Goal: Information Seeking & Learning: Learn about a topic

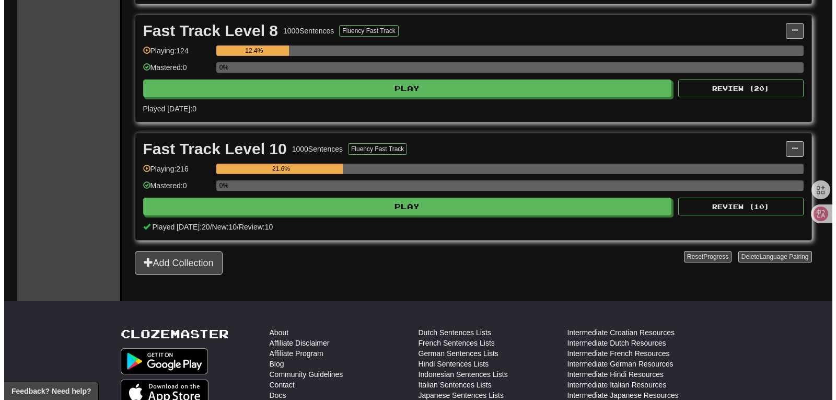
scroll to position [462, 0]
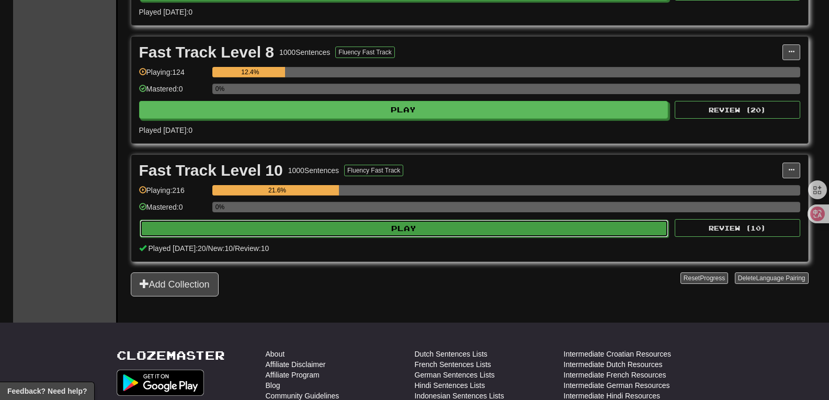
click at [434, 232] on button "Play" at bounding box center [404, 229] width 529 height 18
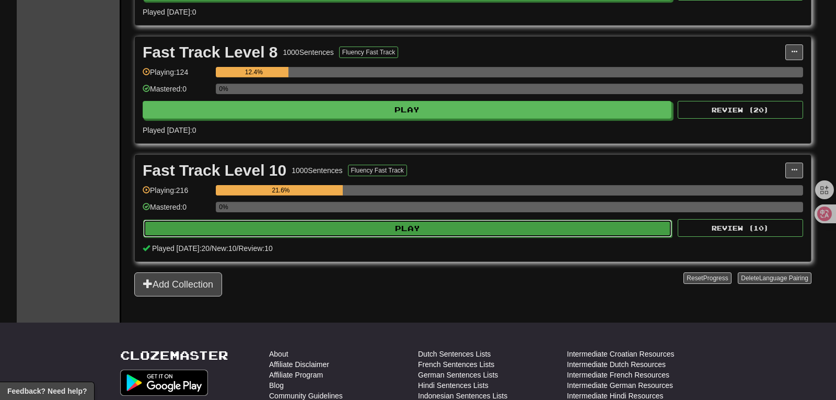
select select "**"
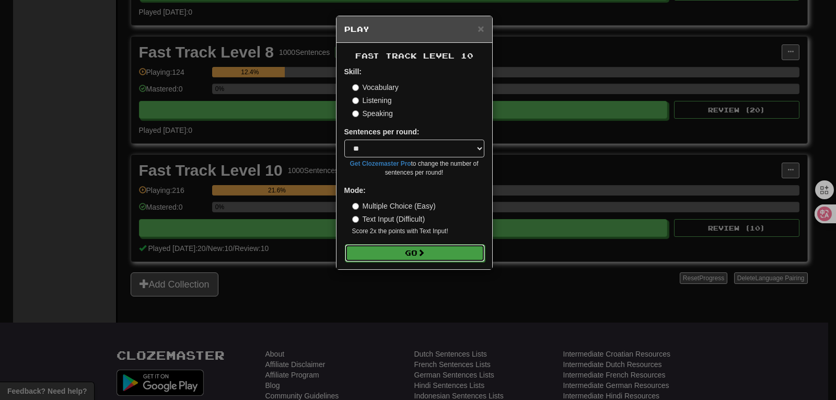
click at [437, 249] on button "Go" at bounding box center [415, 253] width 140 height 18
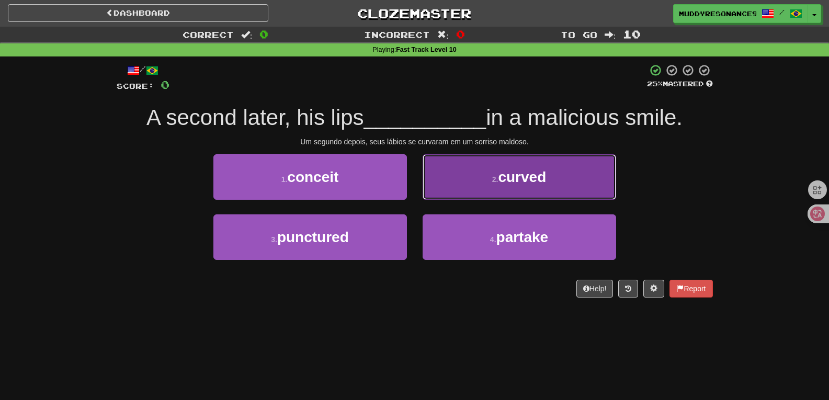
click at [522, 179] on span "curved" at bounding box center [522, 177] width 48 height 16
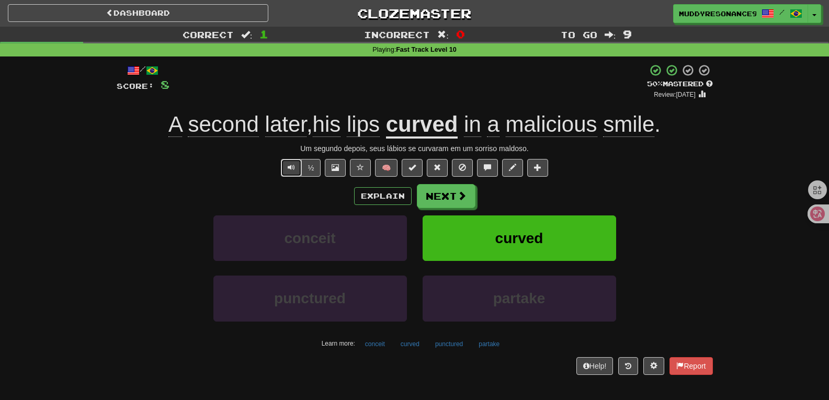
click at [290, 170] on span "Text-to-speech controls" at bounding box center [291, 167] width 7 height 7
click at [439, 200] on button "Next" at bounding box center [446, 197] width 59 height 24
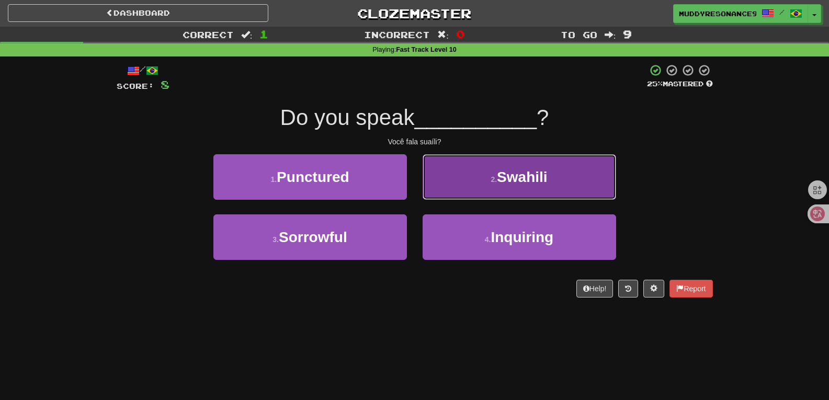
click at [467, 189] on button "2 . Swahili" at bounding box center [518, 176] width 193 height 45
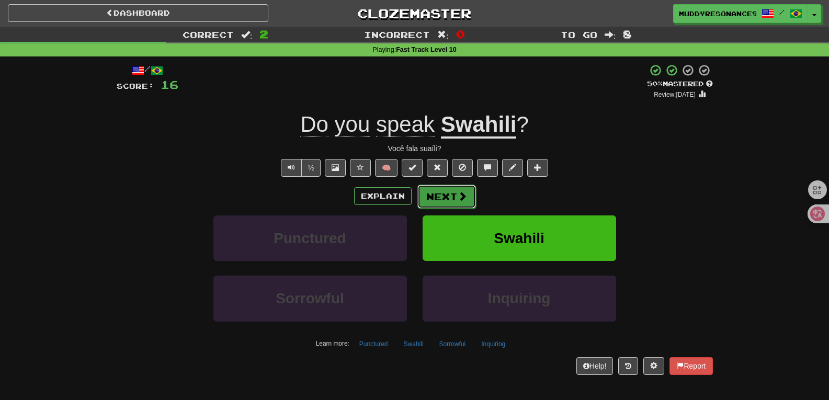
click at [440, 196] on button "Next" at bounding box center [446, 197] width 59 height 24
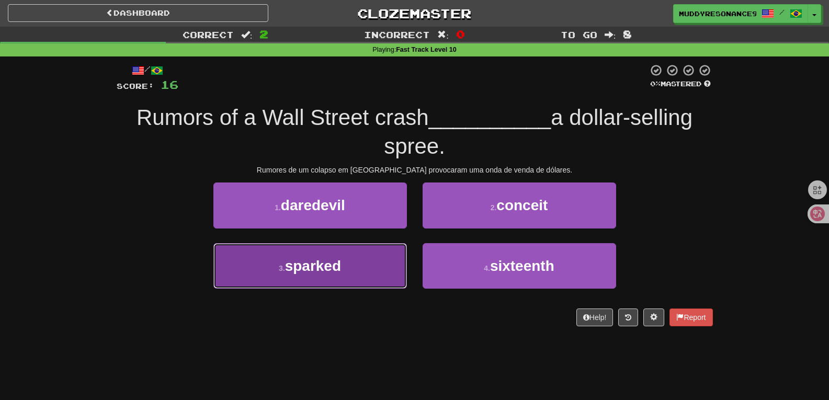
click at [326, 252] on button "3 . sparked" at bounding box center [309, 265] width 193 height 45
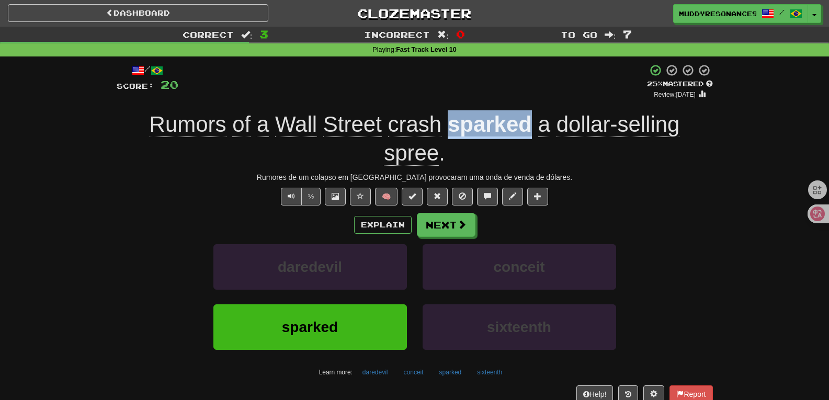
drag, startPoint x: 449, startPoint y: 128, endPoint x: 532, endPoint y: 130, distance: 82.6
click at [532, 130] on div "Rumors of a Wall Street crash sparked a dollar-selling spree ." at bounding box center [415, 138] width 596 height 57
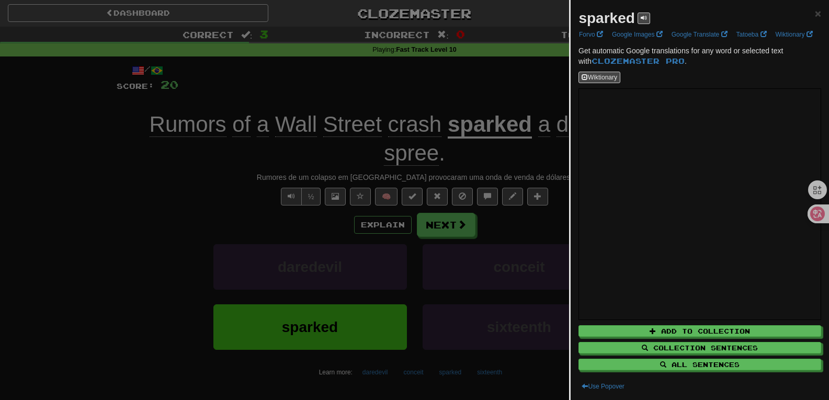
drag, startPoint x: 532, startPoint y: 130, endPoint x: 599, endPoint y: 14, distance: 134.0
click at [599, 14] on strong "sparked" at bounding box center [606, 18] width 56 height 16
copy strong "sparked"
drag, startPoint x: 704, startPoint y: 40, endPoint x: 714, endPoint y: 35, distance: 11.2
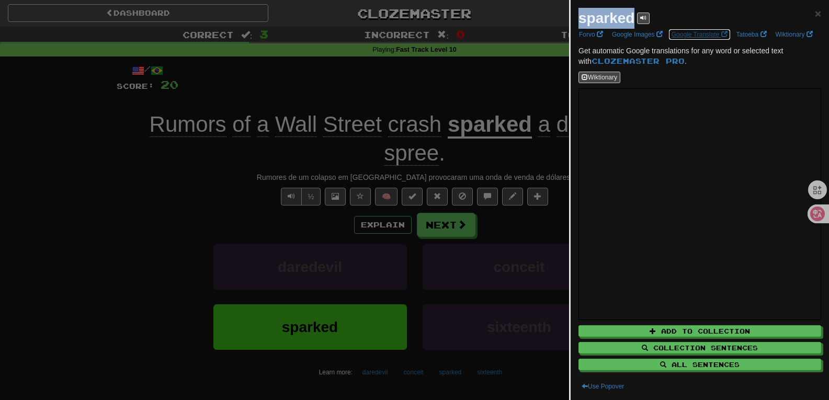
click at [705, 40] on link "Google Translate" at bounding box center [699, 35] width 62 height 12
click at [487, 54] on div at bounding box center [414, 200] width 829 height 400
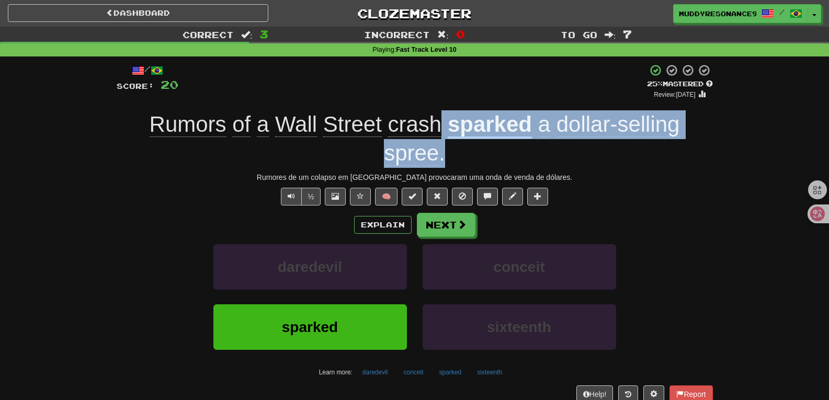
drag, startPoint x: 444, startPoint y: 128, endPoint x: 462, endPoint y: 155, distance: 32.8
click at [463, 155] on div "Rumors of a Wall Street crash sparked a dollar-selling spree ." at bounding box center [415, 138] width 596 height 57
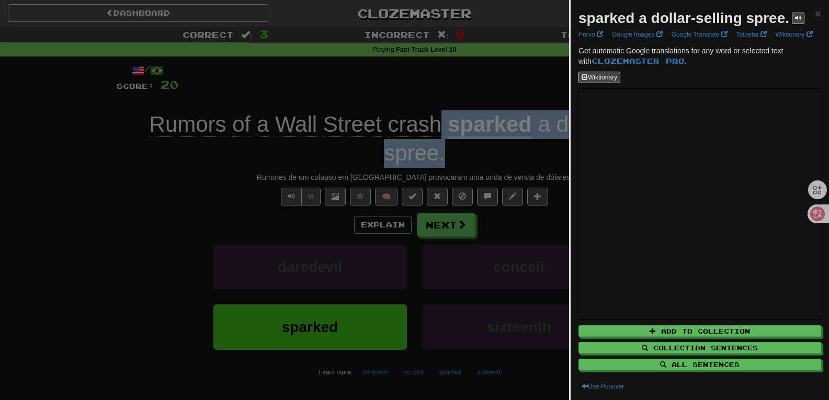
drag, startPoint x: 580, startPoint y: 20, endPoint x: 789, endPoint y: 16, distance: 208.6
click at [789, 16] on strong "sparked a dollar-selling spree." at bounding box center [683, 18] width 211 height 16
copy strong "sparked a dollar-selling spree."
click at [150, 186] on div at bounding box center [414, 200] width 829 height 400
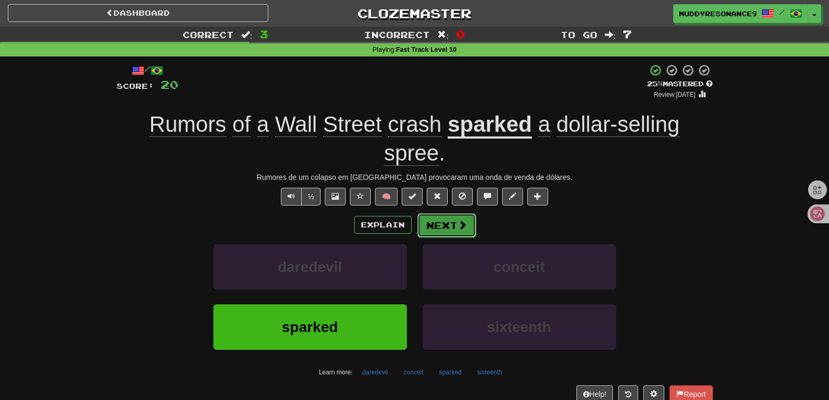
click at [451, 220] on button "Next" at bounding box center [446, 225] width 59 height 24
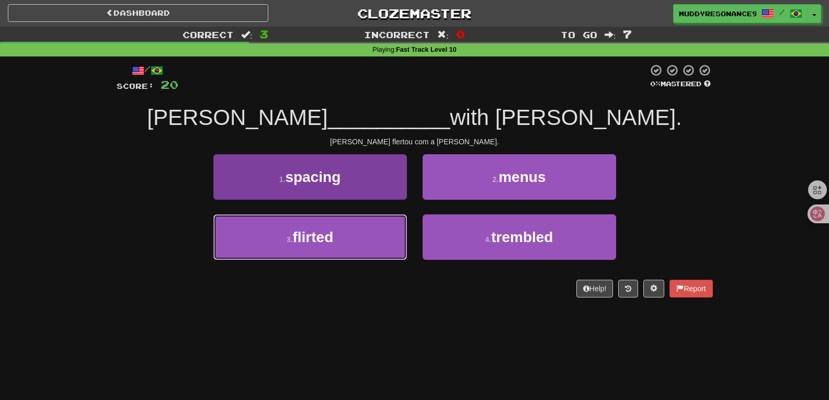
click at [348, 233] on button "3 . flirted" at bounding box center [309, 236] width 193 height 45
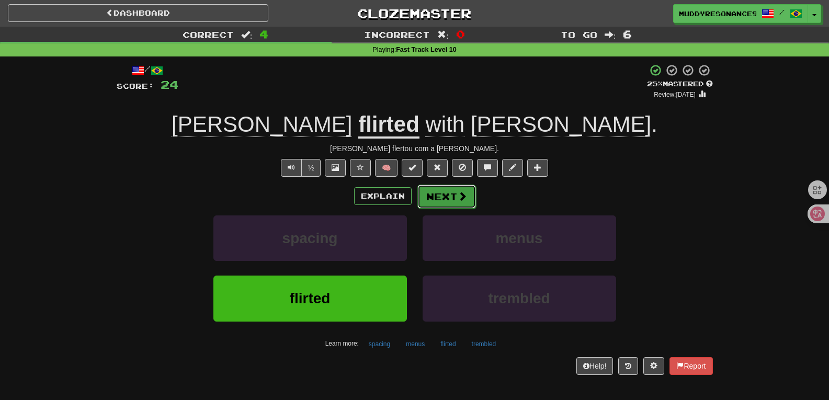
click at [445, 194] on button "Next" at bounding box center [446, 197] width 59 height 24
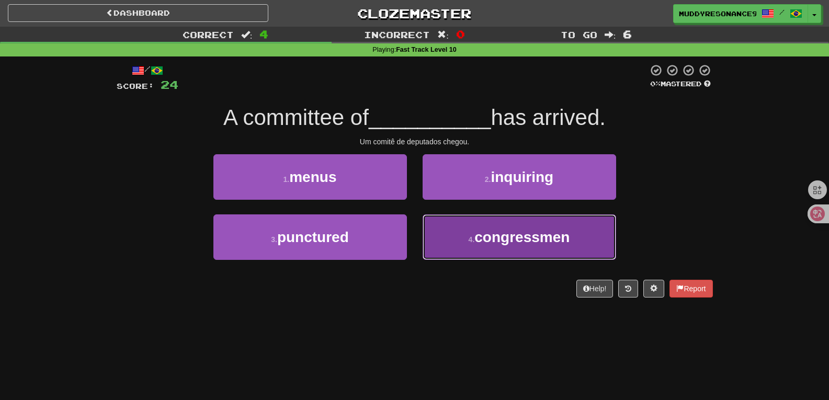
click at [507, 245] on span "congressmen" at bounding box center [521, 237] width 95 height 16
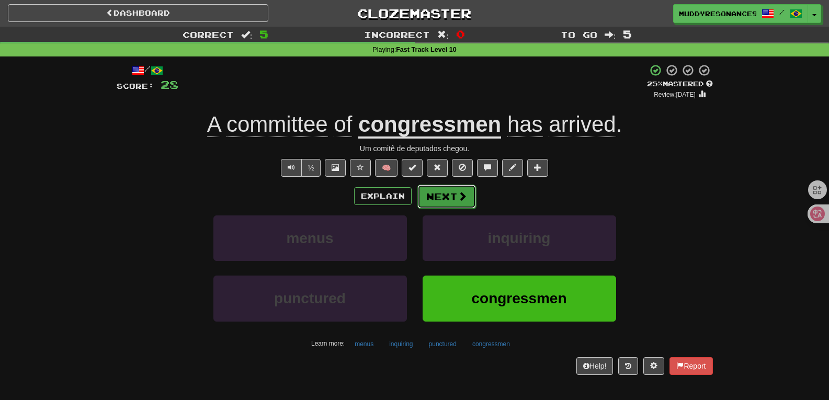
click at [454, 192] on button "Next" at bounding box center [446, 197] width 59 height 24
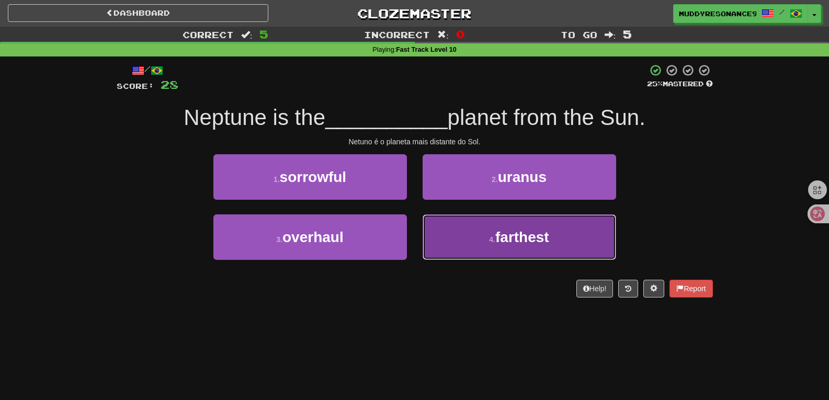
click at [488, 232] on button "4 . farthest" at bounding box center [518, 236] width 193 height 45
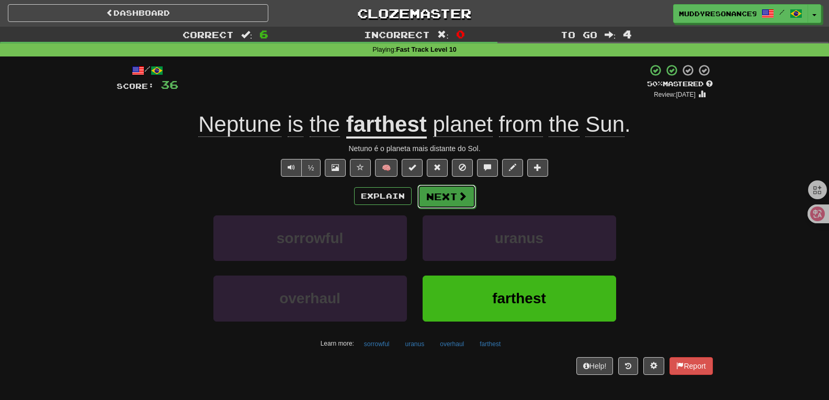
click at [451, 192] on button "Next" at bounding box center [446, 197] width 59 height 24
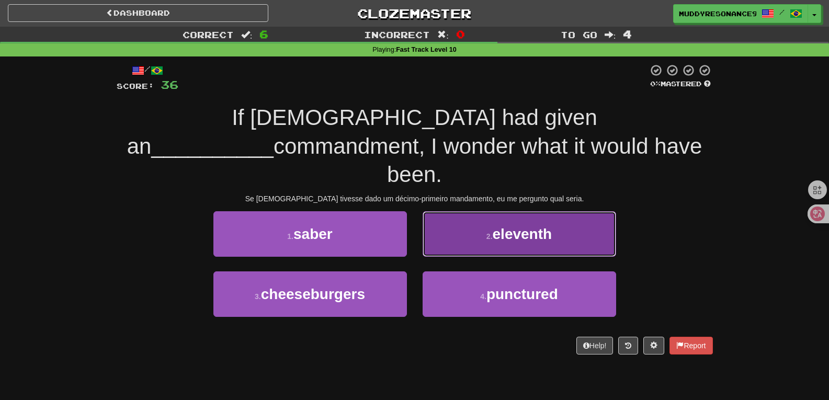
click at [527, 226] on span "eleventh" at bounding box center [522, 234] width 60 height 16
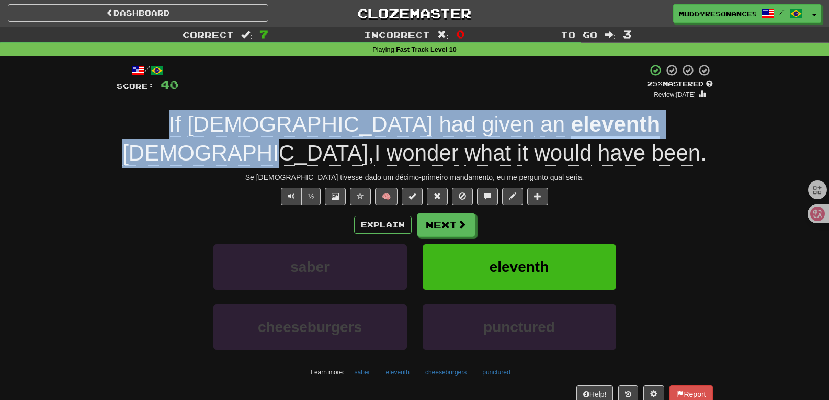
drag, startPoint x: 122, startPoint y: 126, endPoint x: 557, endPoint y: 127, distance: 434.9
click at [557, 127] on div "If God had given an eleventh commandment , I wonder what it would have been ." at bounding box center [415, 138] width 596 height 57
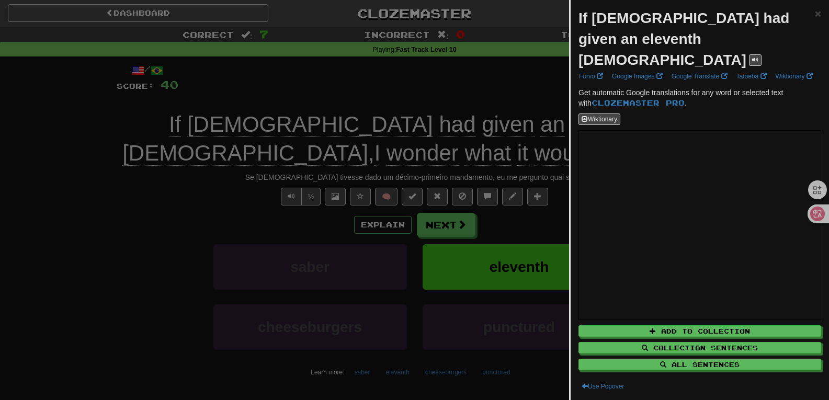
drag, startPoint x: 557, startPoint y: 127, endPoint x: 584, endPoint y: 17, distance: 112.5
click at [584, 17] on strong "If God had given an eleventh commandment" at bounding box center [683, 39] width 211 height 58
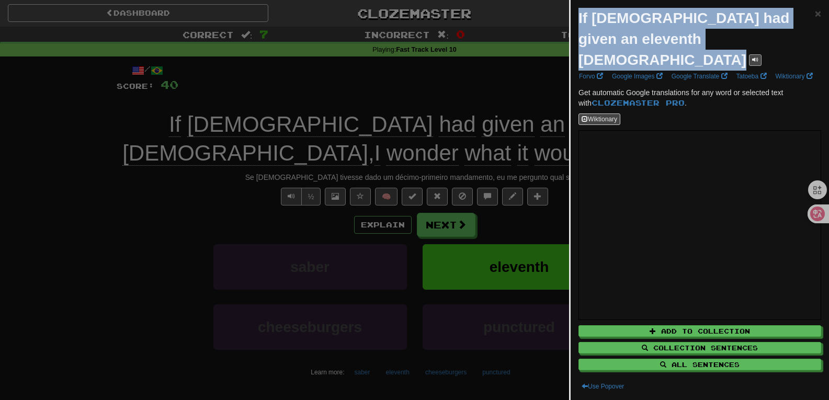
drag, startPoint x: 578, startPoint y: 15, endPoint x: 690, endPoint y: 44, distance: 115.1
click at [690, 44] on div "If God had given an eleventh commandment" at bounding box center [696, 39] width 236 height 63
copy div "If God had given an eleventh commandment"
click at [752, 56] on span at bounding box center [755, 59] width 6 height 6
click at [814, 16] on span "×" at bounding box center [817, 13] width 6 height 12
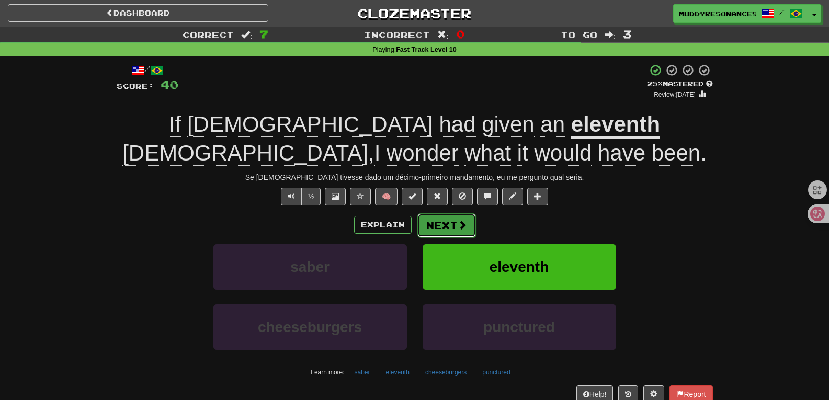
drag, startPoint x: 456, startPoint y: 229, endPoint x: 448, endPoint y: 146, distance: 83.5
click at [455, 228] on button "Next" at bounding box center [446, 225] width 59 height 24
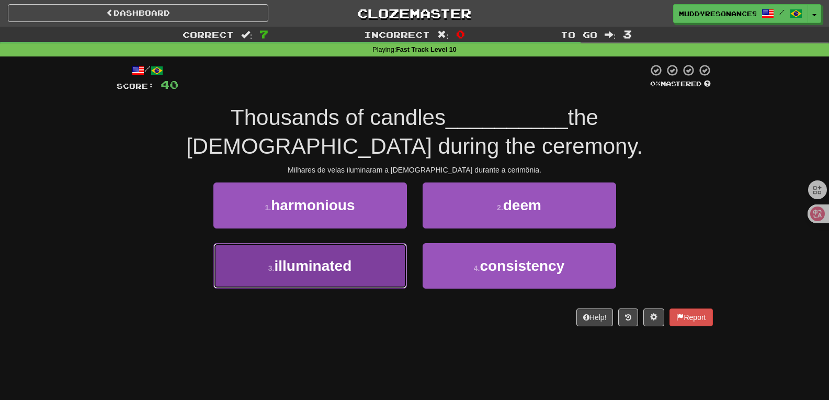
click at [374, 252] on button "3 . illuminated" at bounding box center [309, 265] width 193 height 45
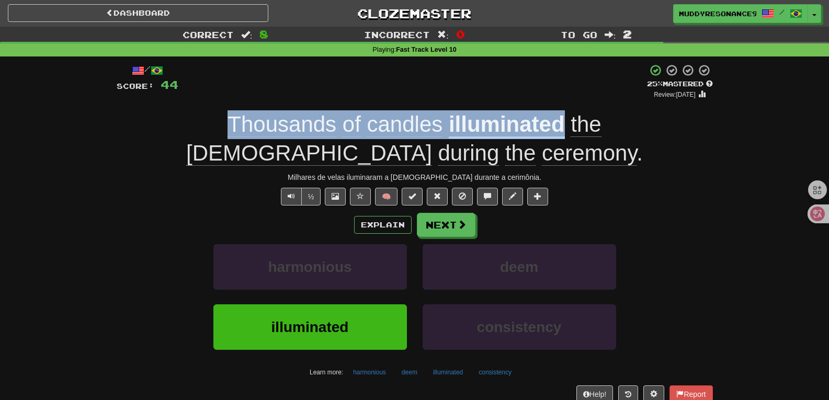
drag, startPoint x: 476, startPoint y: 121, endPoint x: 141, endPoint y: 113, distance: 335.7
click at [141, 113] on div "Thousands of candles illuminated the church during the ceremony ." at bounding box center [415, 138] width 596 height 57
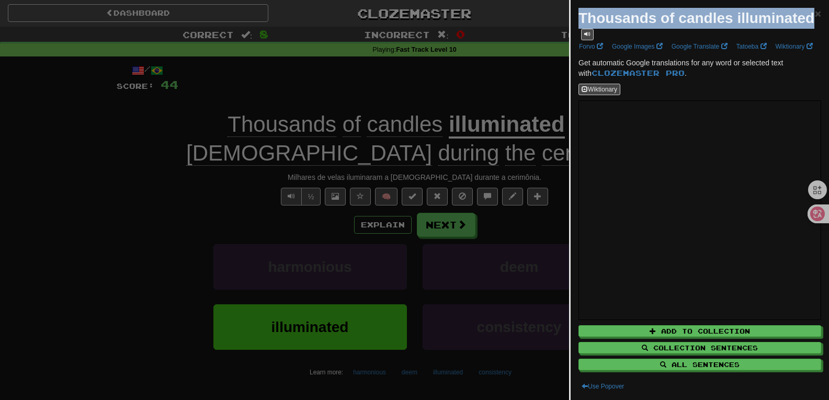
drag, startPoint x: 579, startPoint y: 19, endPoint x: 654, endPoint y: 37, distance: 77.2
click at [654, 26] on strong "Thousands of candles illuminated" at bounding box center [696, 18] width 236 height 16
copy strong "Thousands of candles illuminated"
click at [806, 17] on div "Thousands of candles illuminated" at bounding box center [696, 24] width 236 height 32
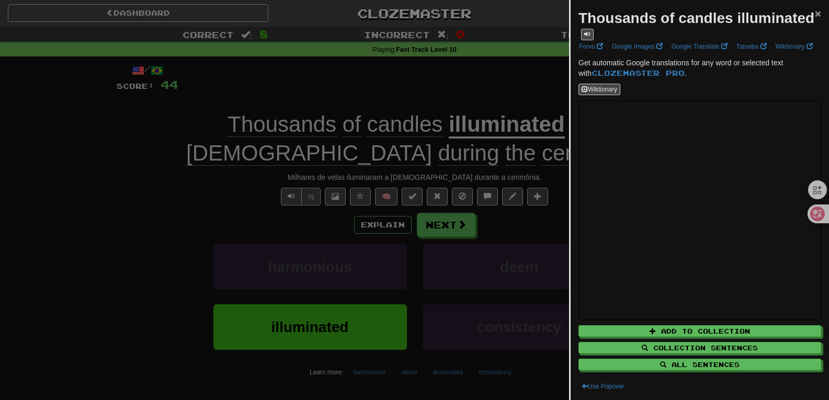
click at [814, 15] on span "×" at bounding box center [817, 13] width 6 height 12
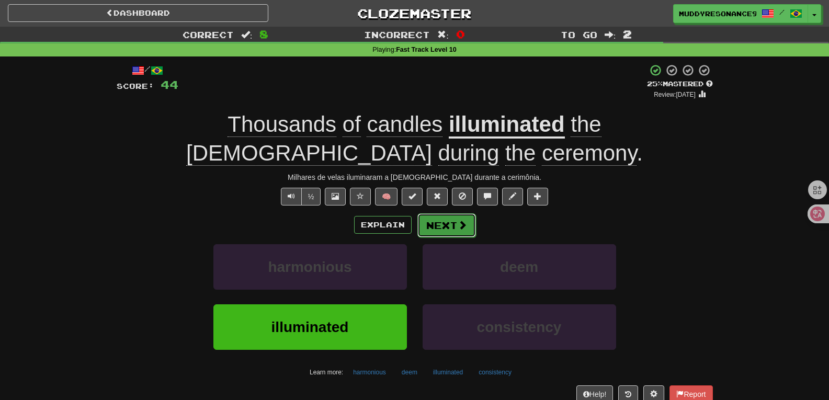
click at [445, 216] on button "Next" at bounding box center [446, 225] width 59 height 24
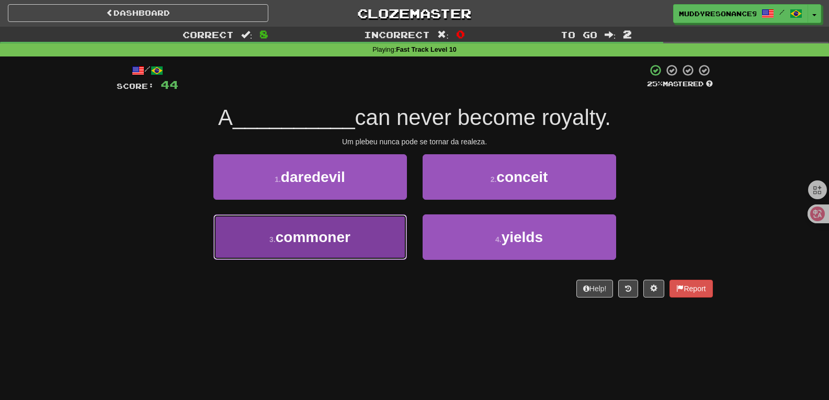
click at [374, 234] on button "3 . commoner" at bounding box center [309, 236] width 193 height 45
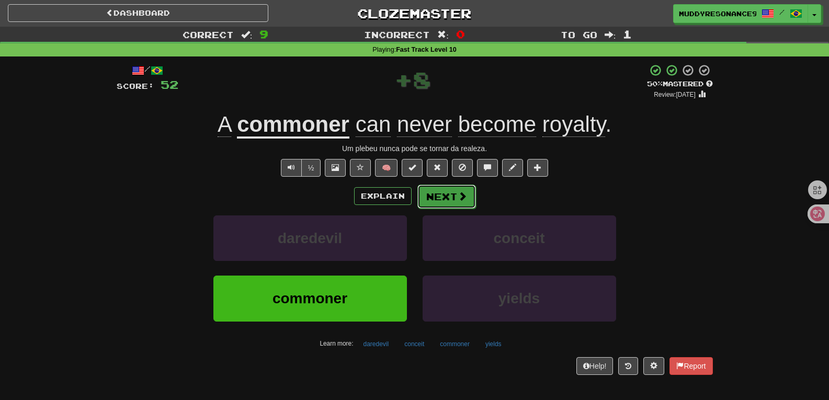
click at [455, 193] on button "Next" at bounding box center [446, 197] width 59 height 24
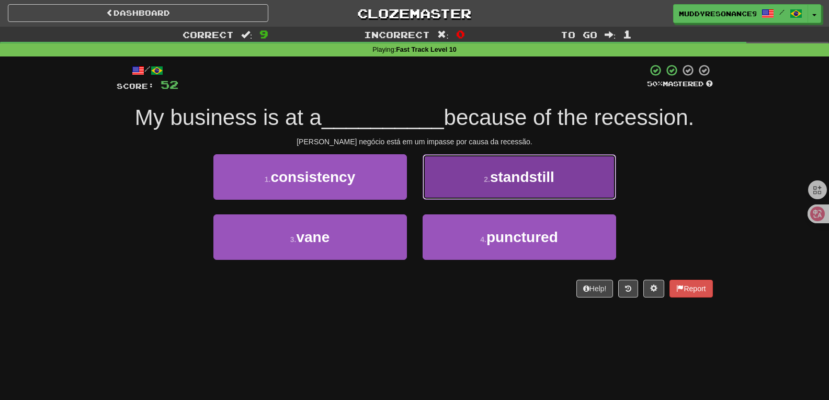
click at [544, 171] on span "standstill" at bounding box center [522, 177] width 64 height 16
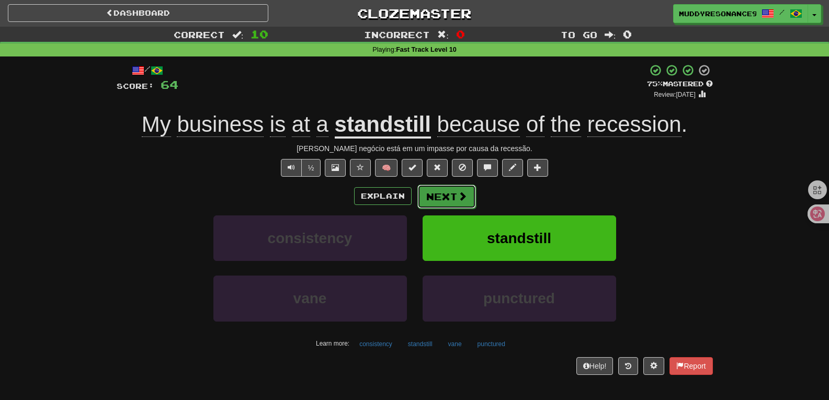
click at [457, 194] on span at bounding box center [461, 195] width 9 height 9
